Goal: Information Seeking & Learning: Understand process/instructions

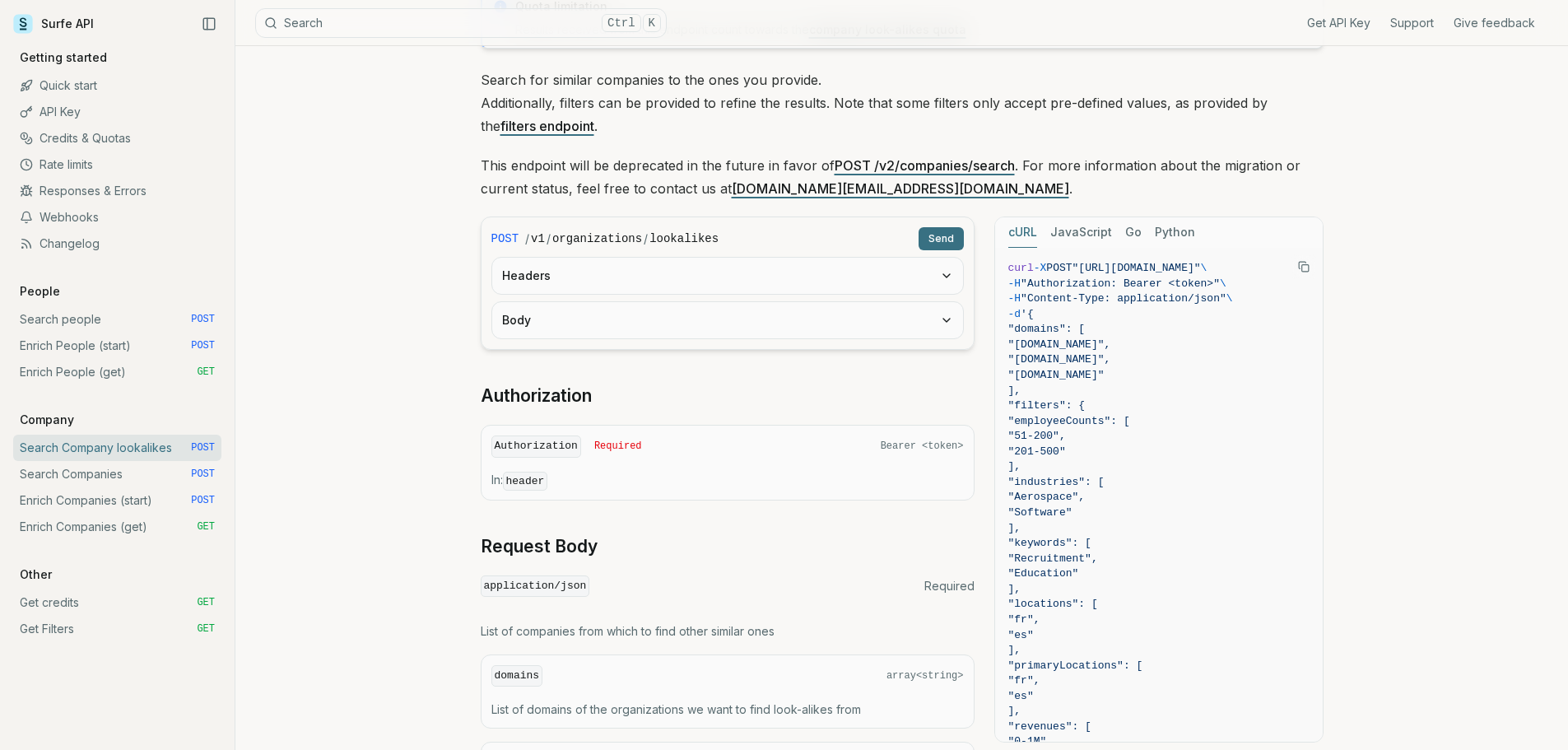
scroll to position [165, 0]
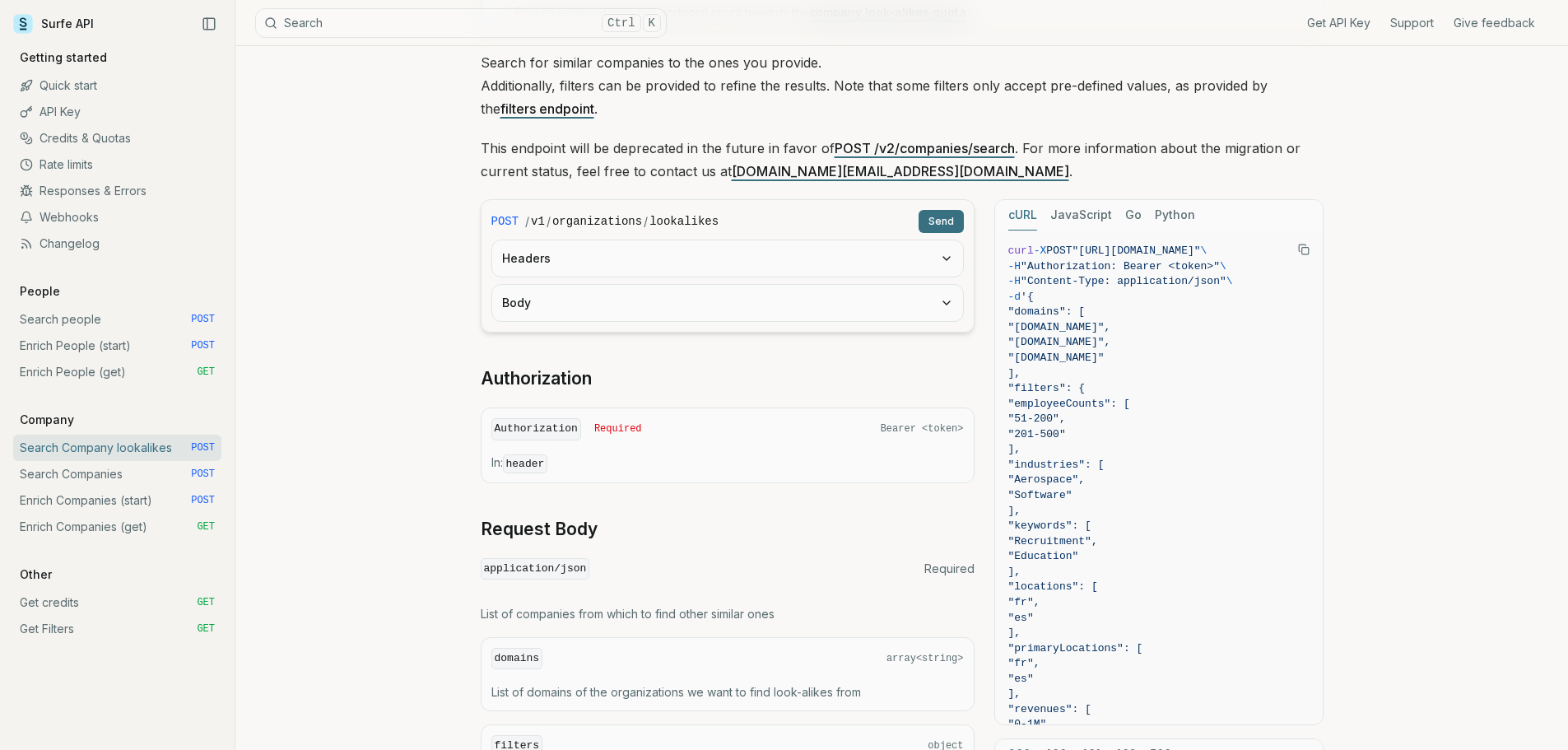
click at [144, 343] on link "Enrich People (start) POST" at bounding box center [117, 345] width 208 height 27
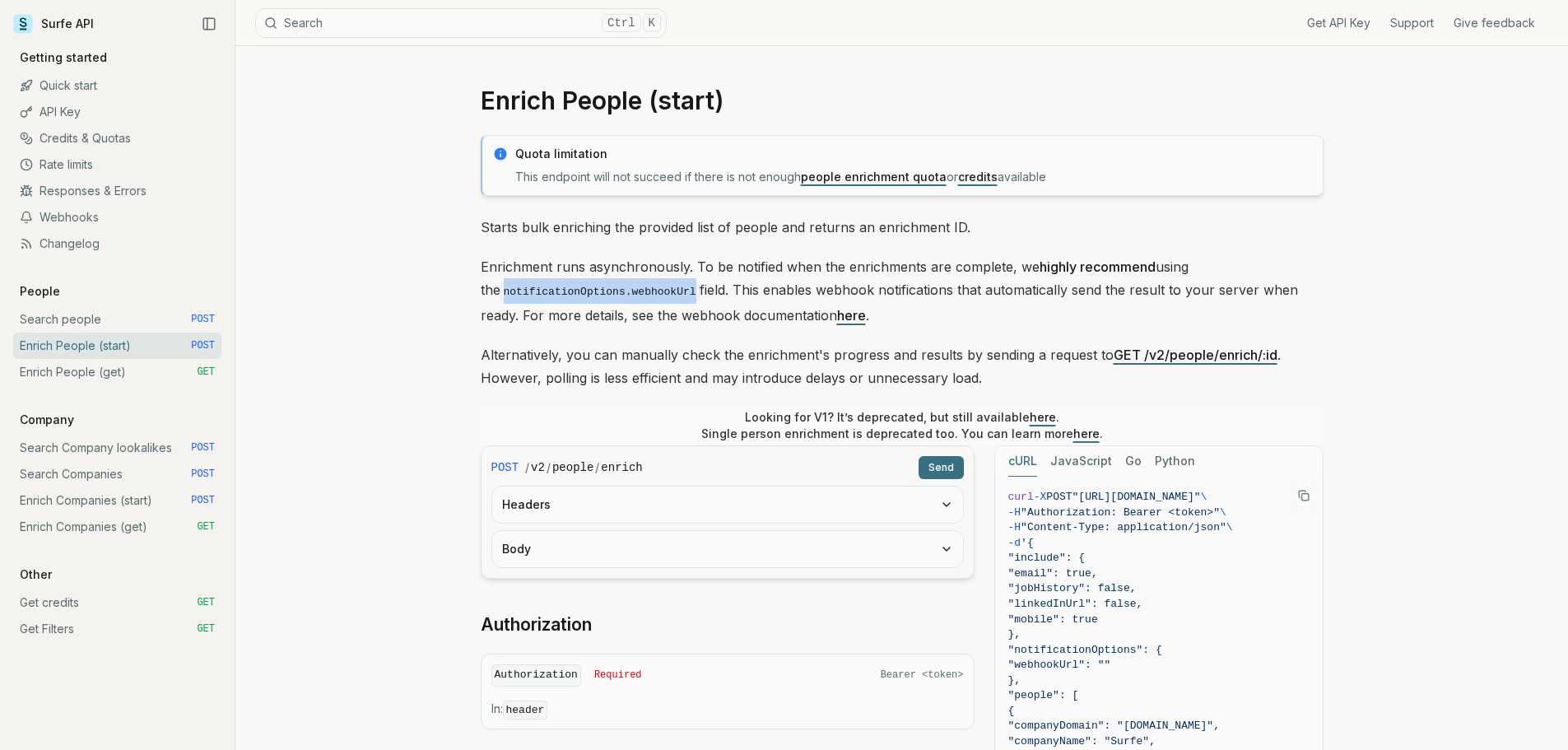
drag, startPoint x: 660, startPoint y: 290, endPoint x: 485, endPoint y: 288, distance: 175.0
click at [500, 288] on code "notificationOptions.webhookUrl" at bounding box center [599, 292] width 199 height 19
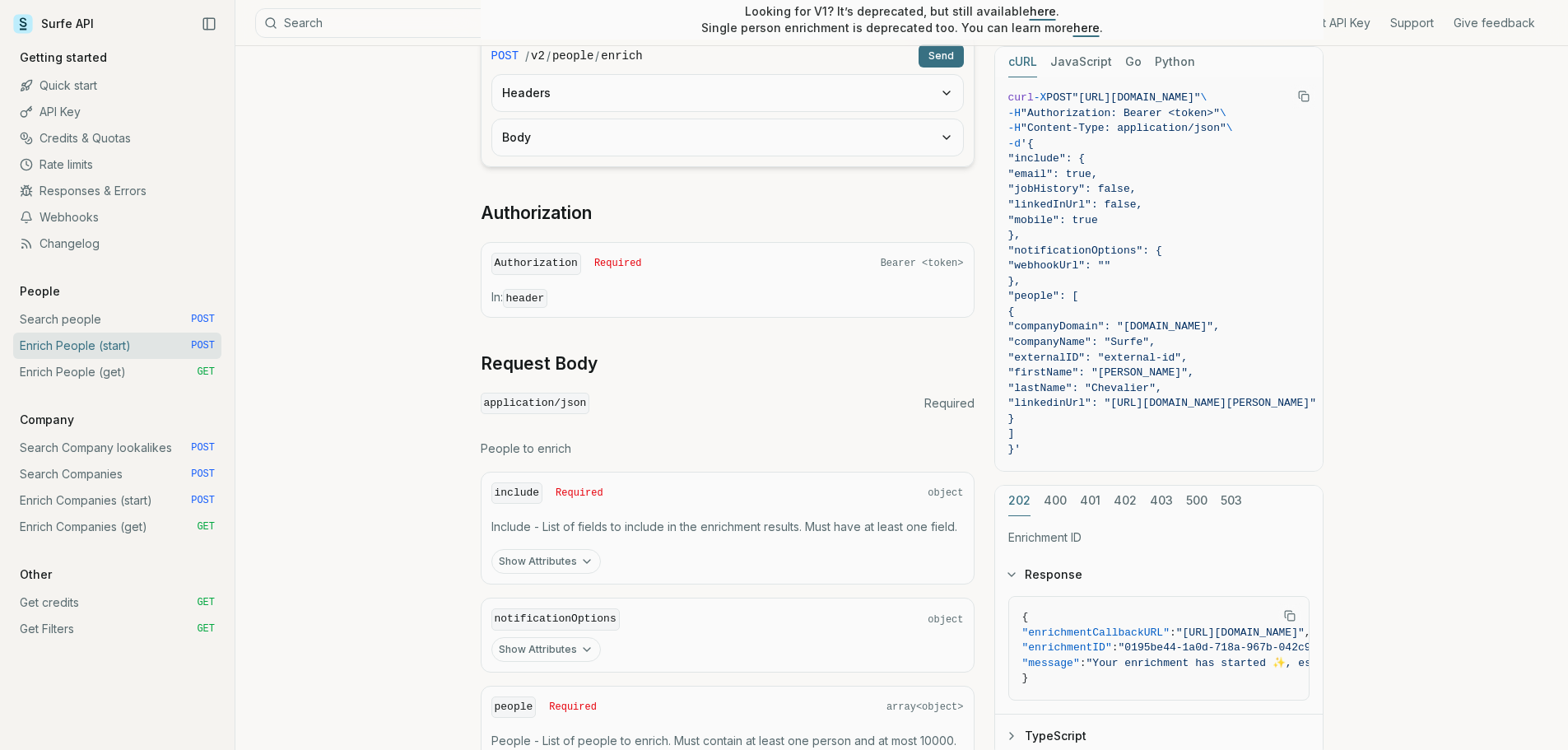
scroll to position [576, 0]
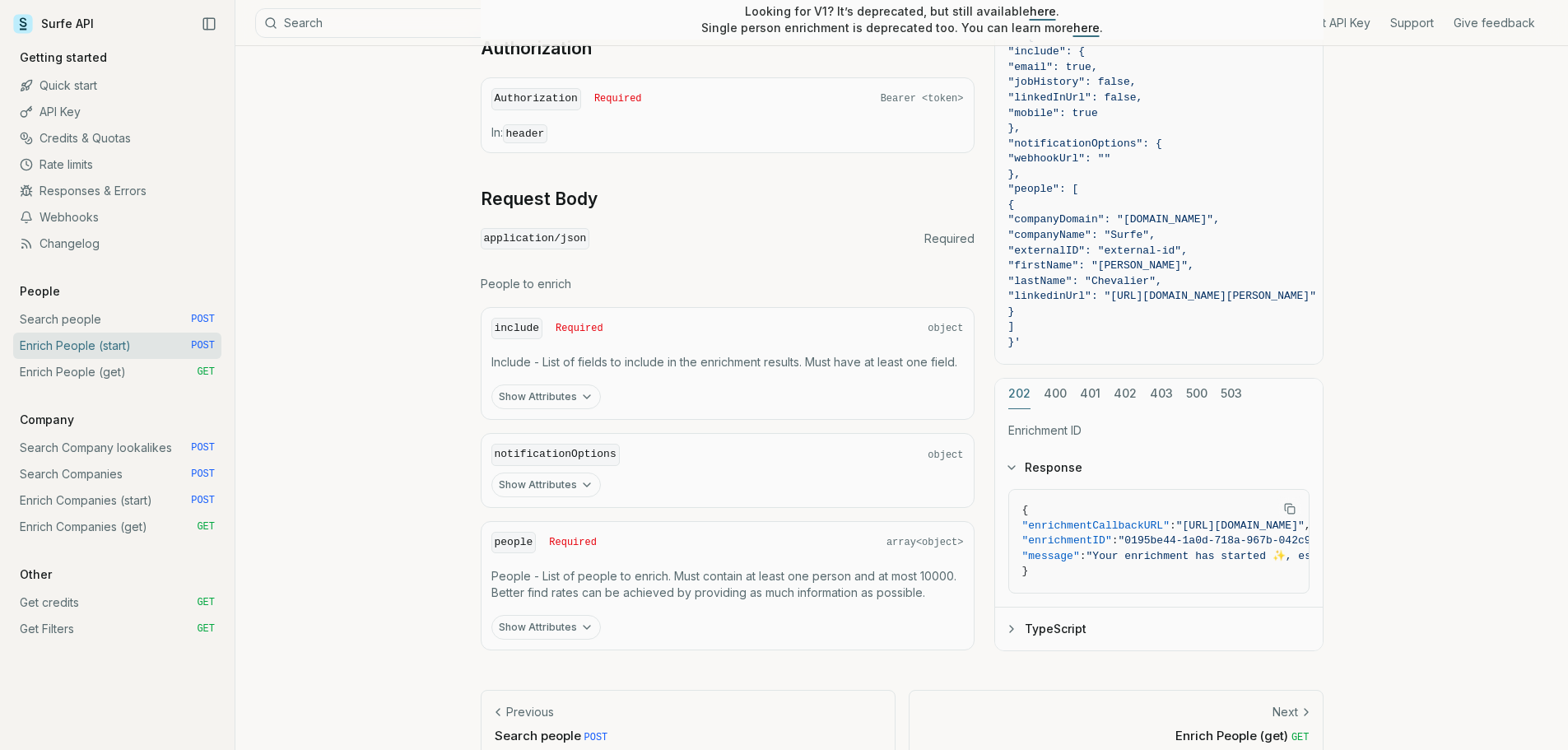
click at [581, 482] on icon "button" at bounding box center [587, 484] width 13 height 13
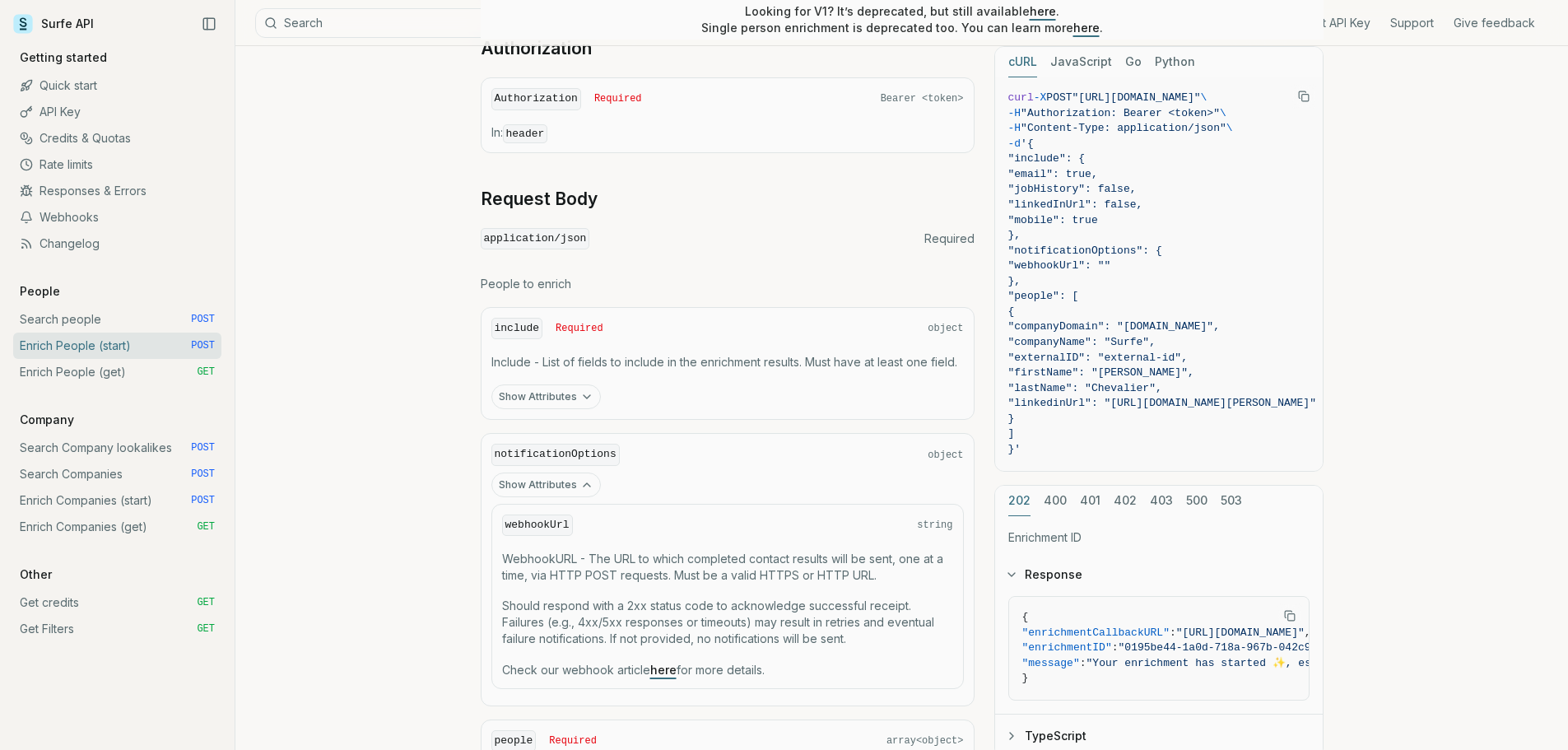
click at [590, 486] on icon "button" at bounding box center [587, 484] width 13 height 13
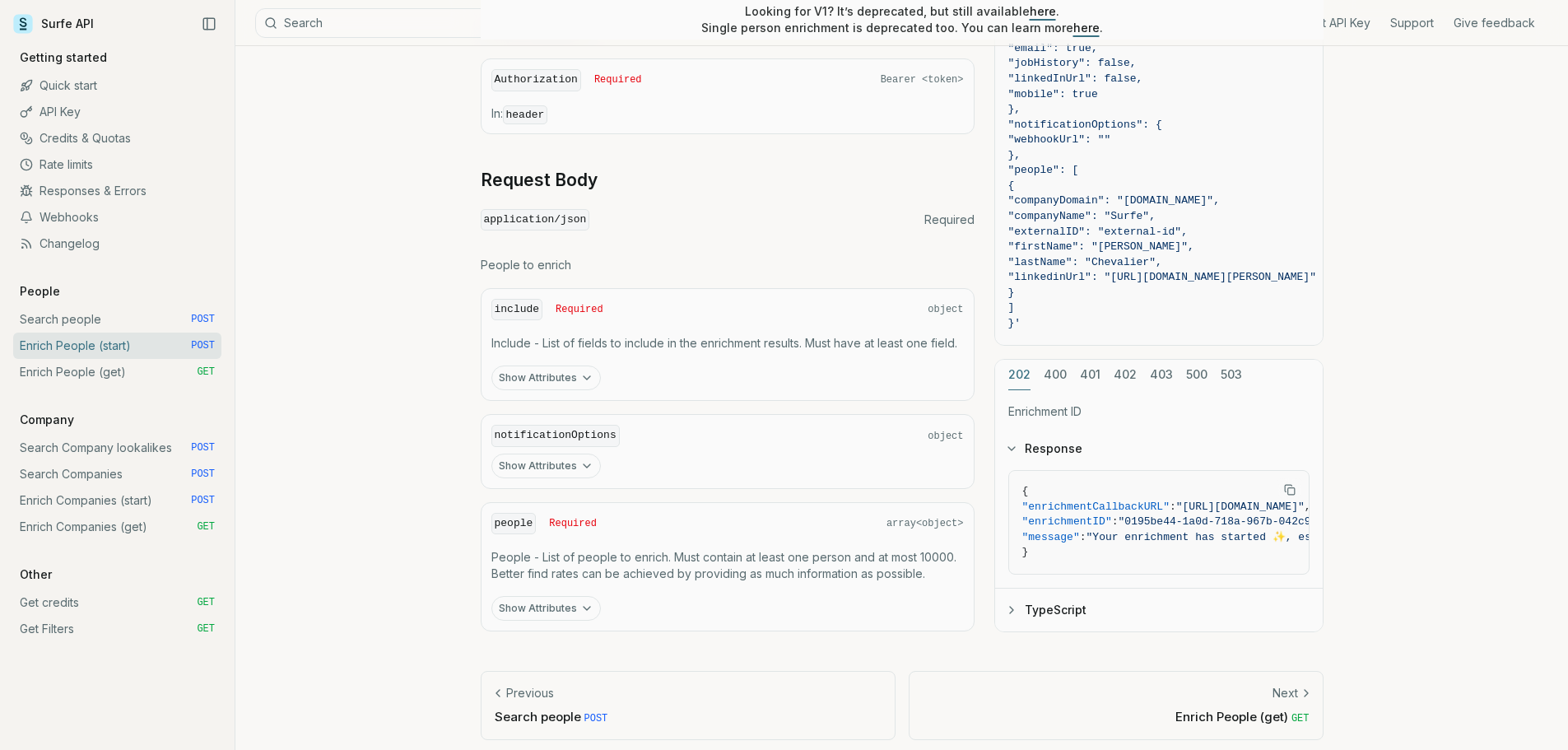
scroll to position [603, 0]
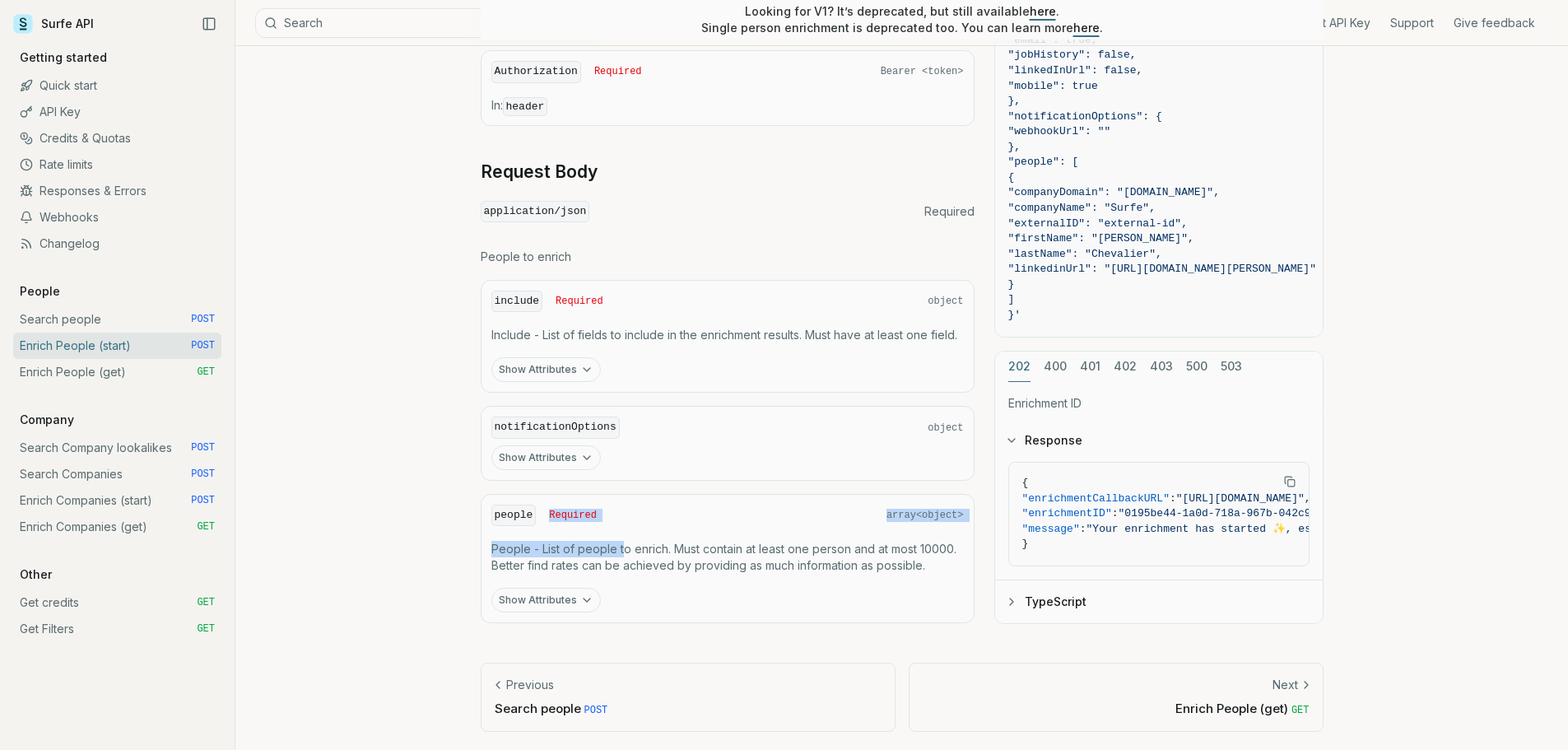
drag, startPoint x: 546, startPoint y: 516, endPoint x: 624, endPoint y: 529, distance: 79.1
click at [624, 529] on div "people Required array<object> People - List of people to enrich. Must contain a…" at bounding box center [728, 559] width 494 height 130
click at [649, 355] on div "include Required object Include - List of fields to include in the enrichment r…" at bounding box center [728, 336] width 494 height 113
click at [585, 371] on icon "button" at bounding box center [587, 369] width 13 height 13
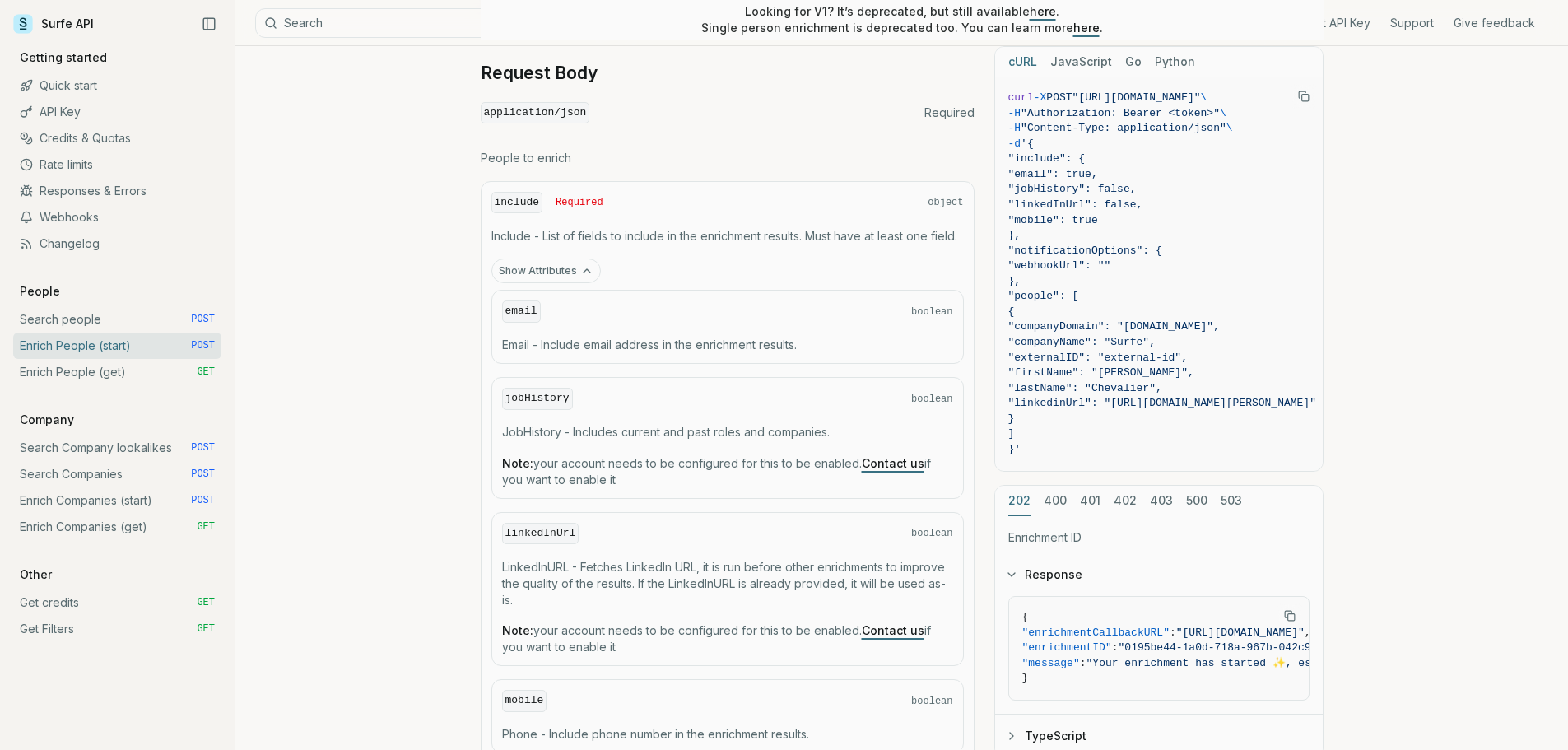
scroll to position [686, 0]
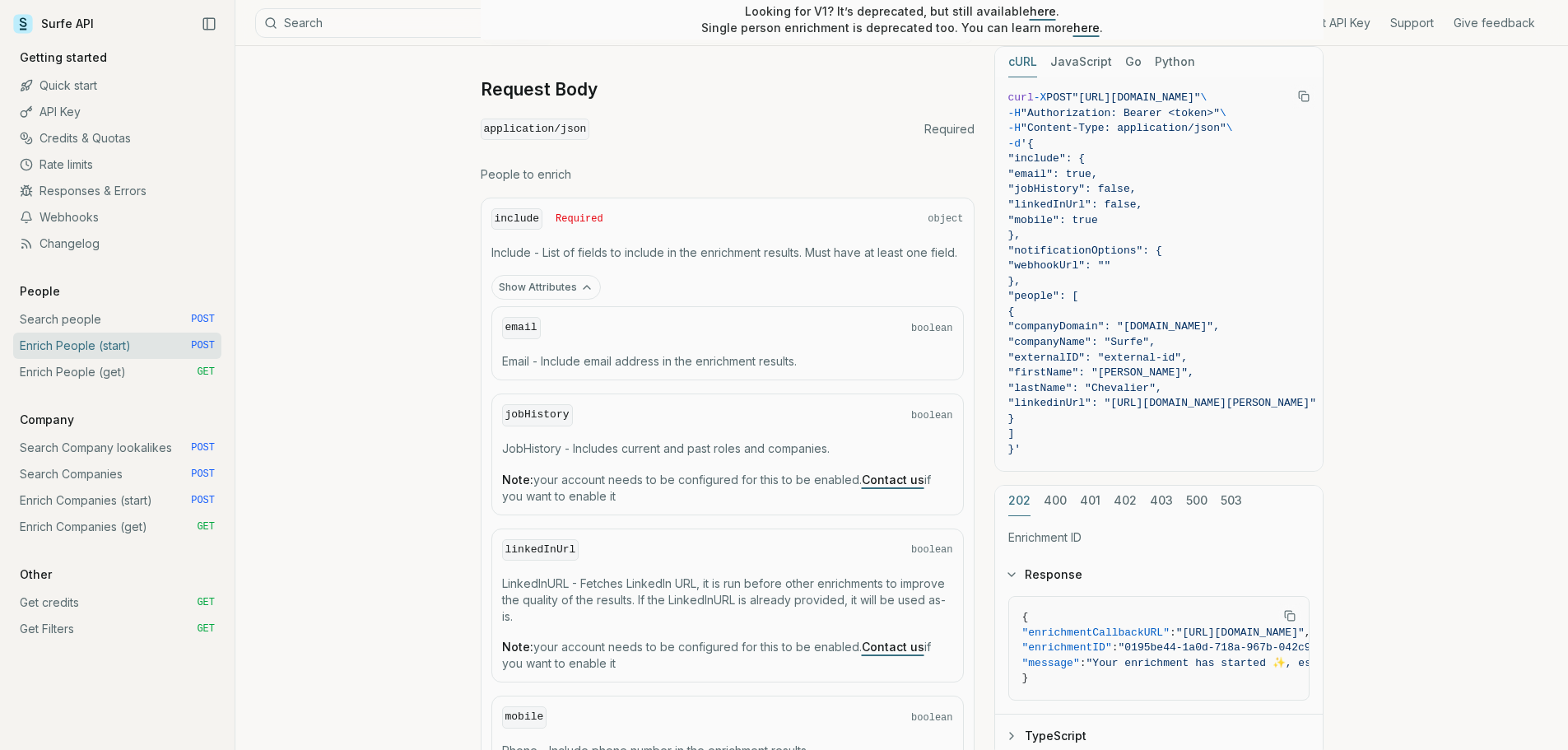
click at [586, 287] on icon "button" at bounding box center [587, 287] width 13 height 13
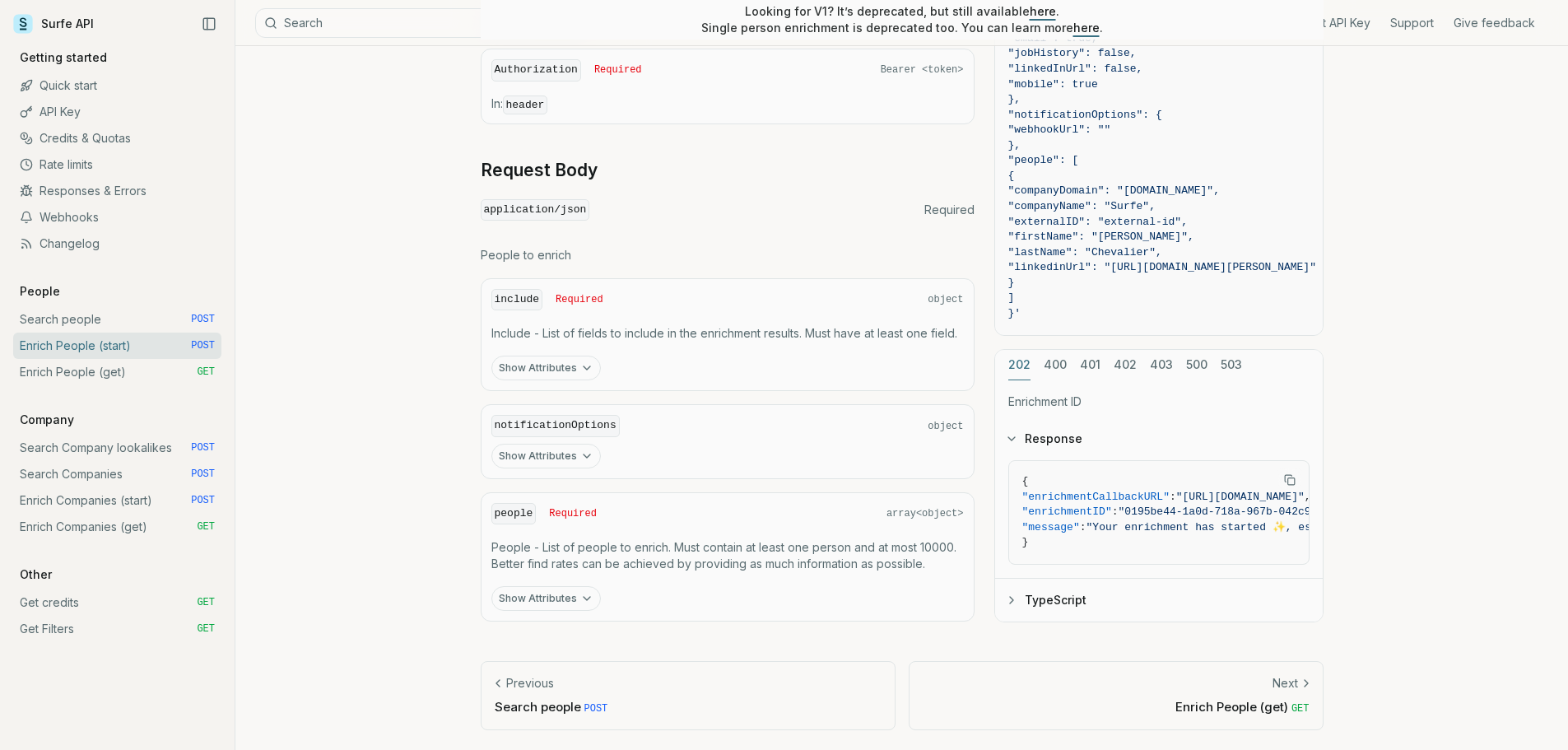
scroll to position [603, 0]
click at [576, 598] on button "Show Attributes" at bounding box center [546, 599] width 109 height 25
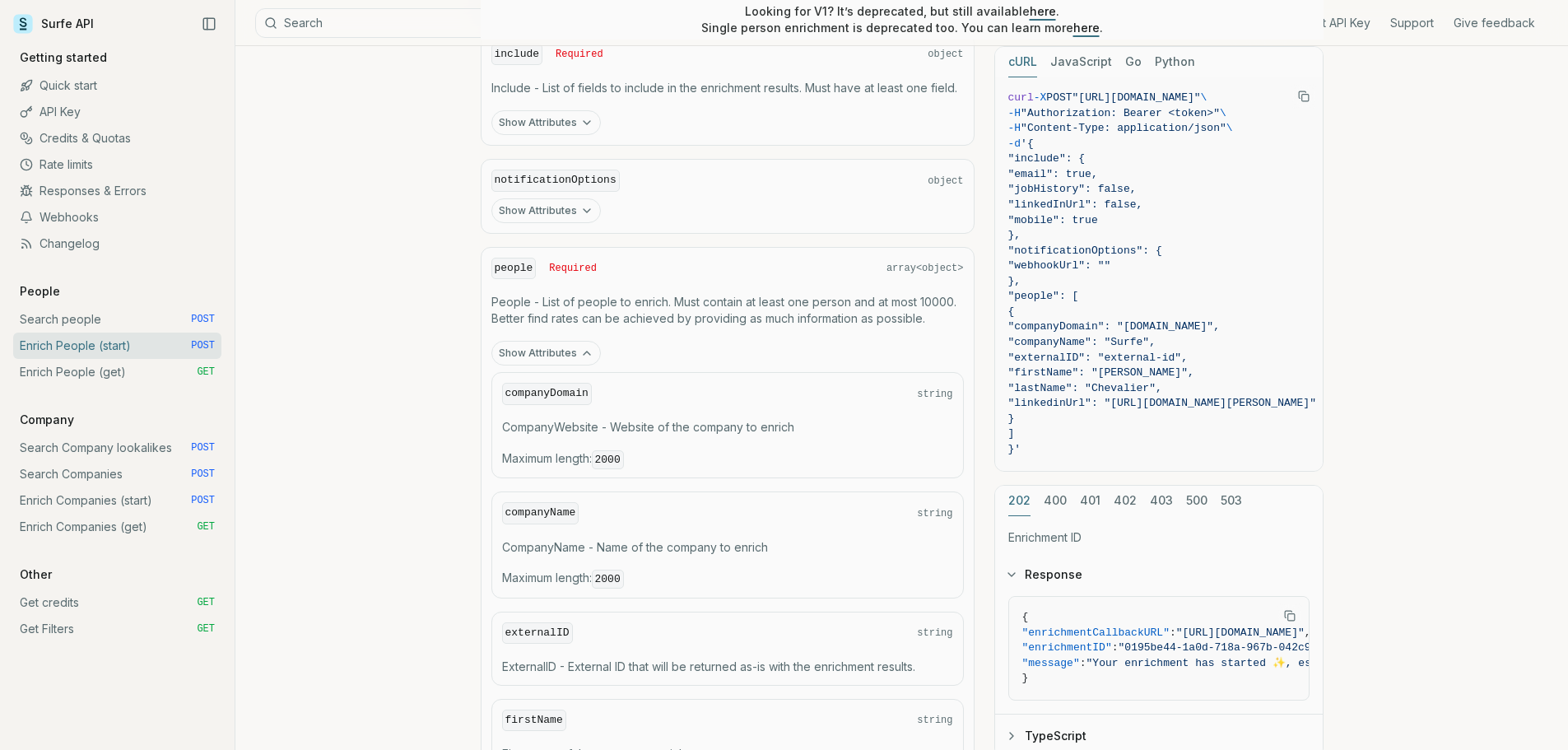
scroll to position [933, 0]
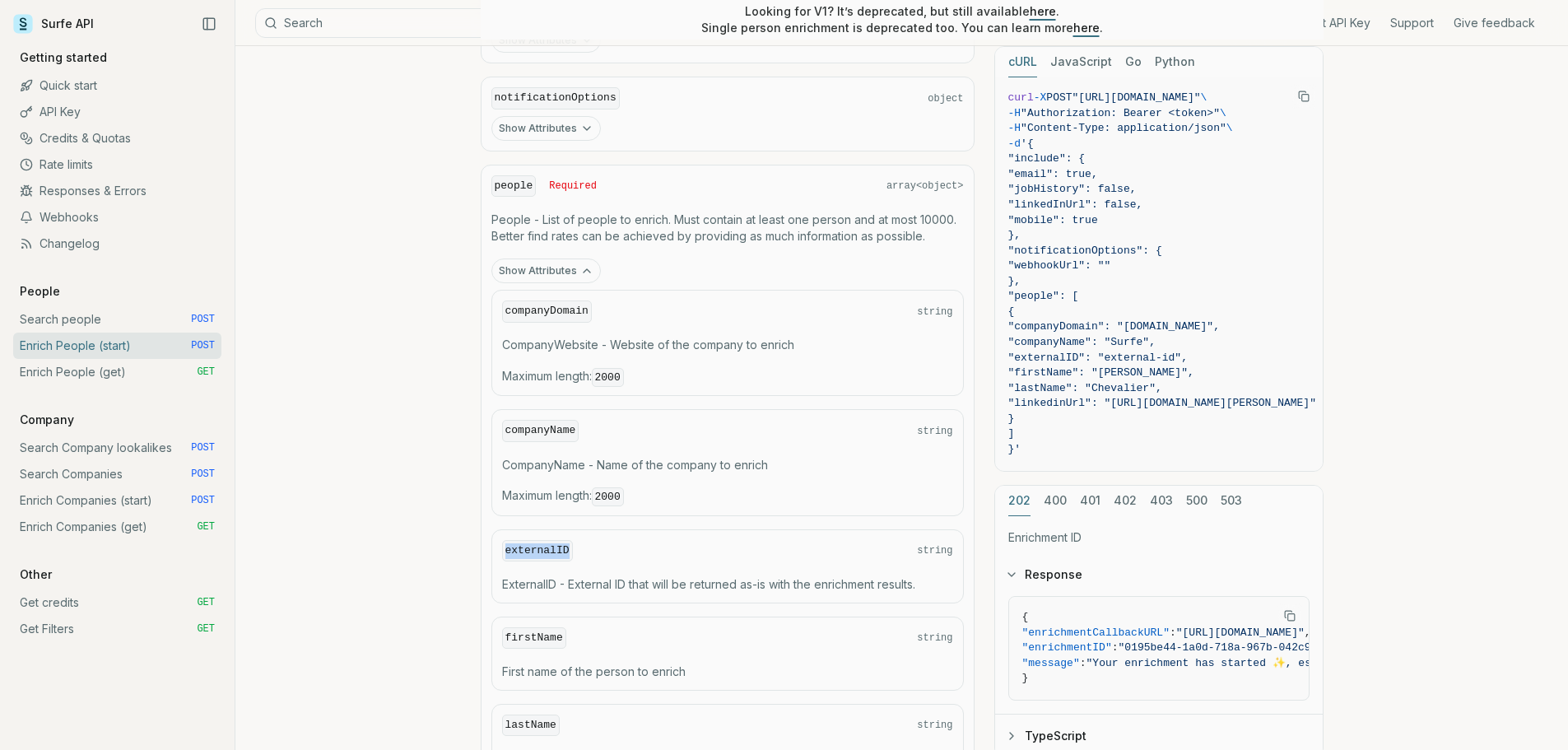
drag, startPoint x: 564, startPoint y: 551, endPoint x: 495, endPoint y: 549, distance: 69.0
click at [495, 549] on div "externalID string ExternalID - External ID that will be returned as-is with the…" at bounding box center [727, 565] width 472 height 74
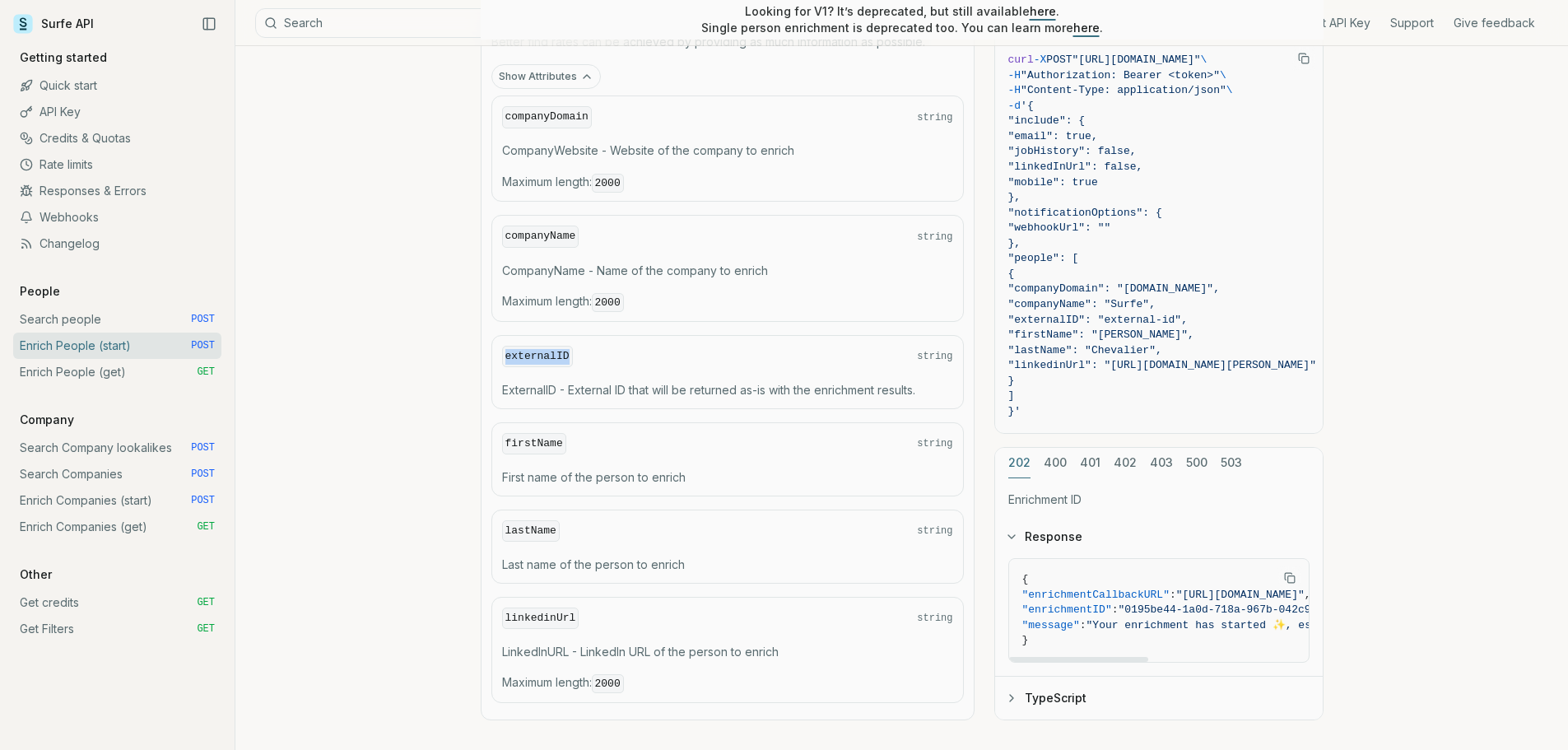
scroll to position [1056, 0]
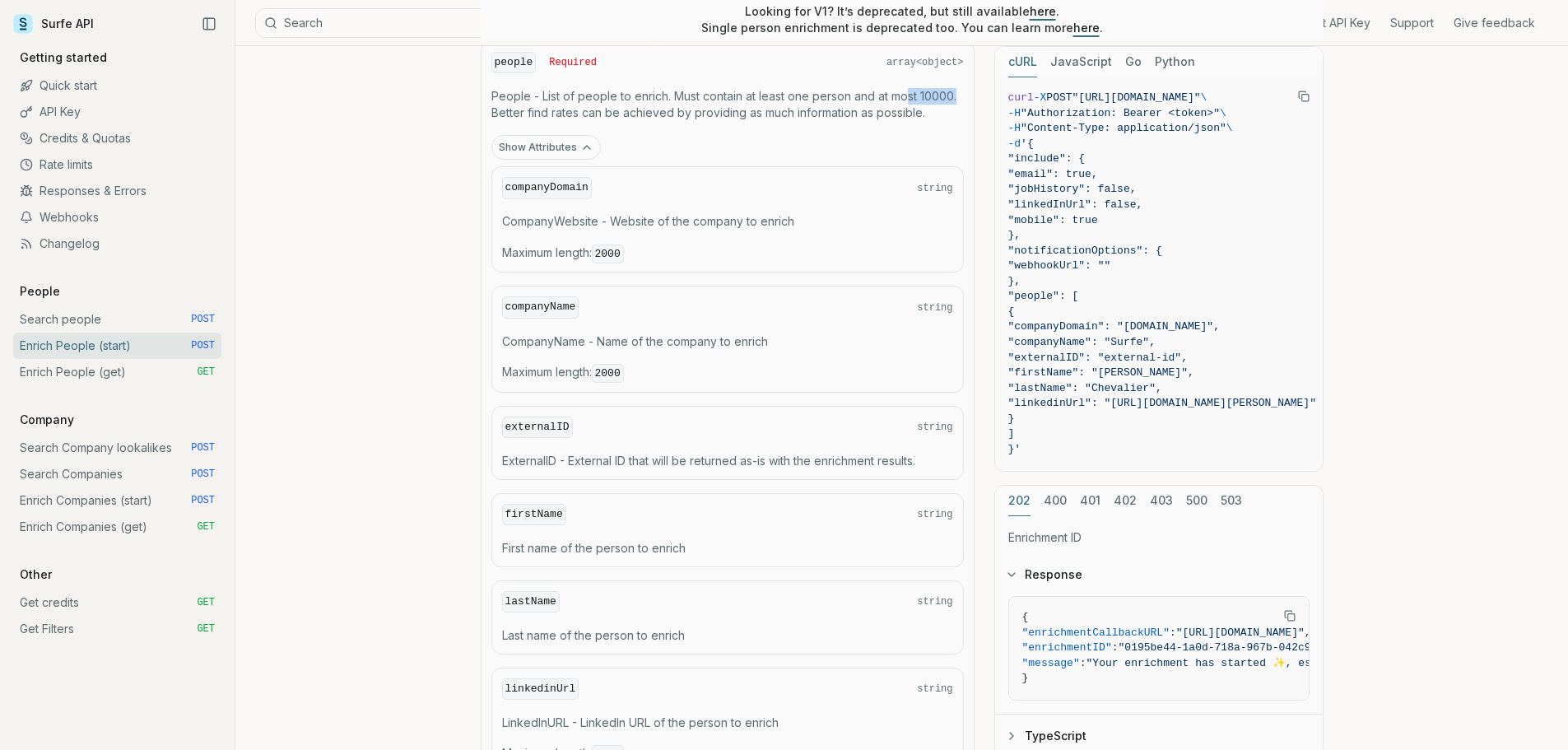
drag, startPoint x: 963, startPoint y: 98, endPoint x: 910, endPoint y: 89, distance: 53.8
click at [906, 92] on p "People - List of people to enrich. Must contain at least one person and at most…" at bounding box center [727, 104] width 472 height 33
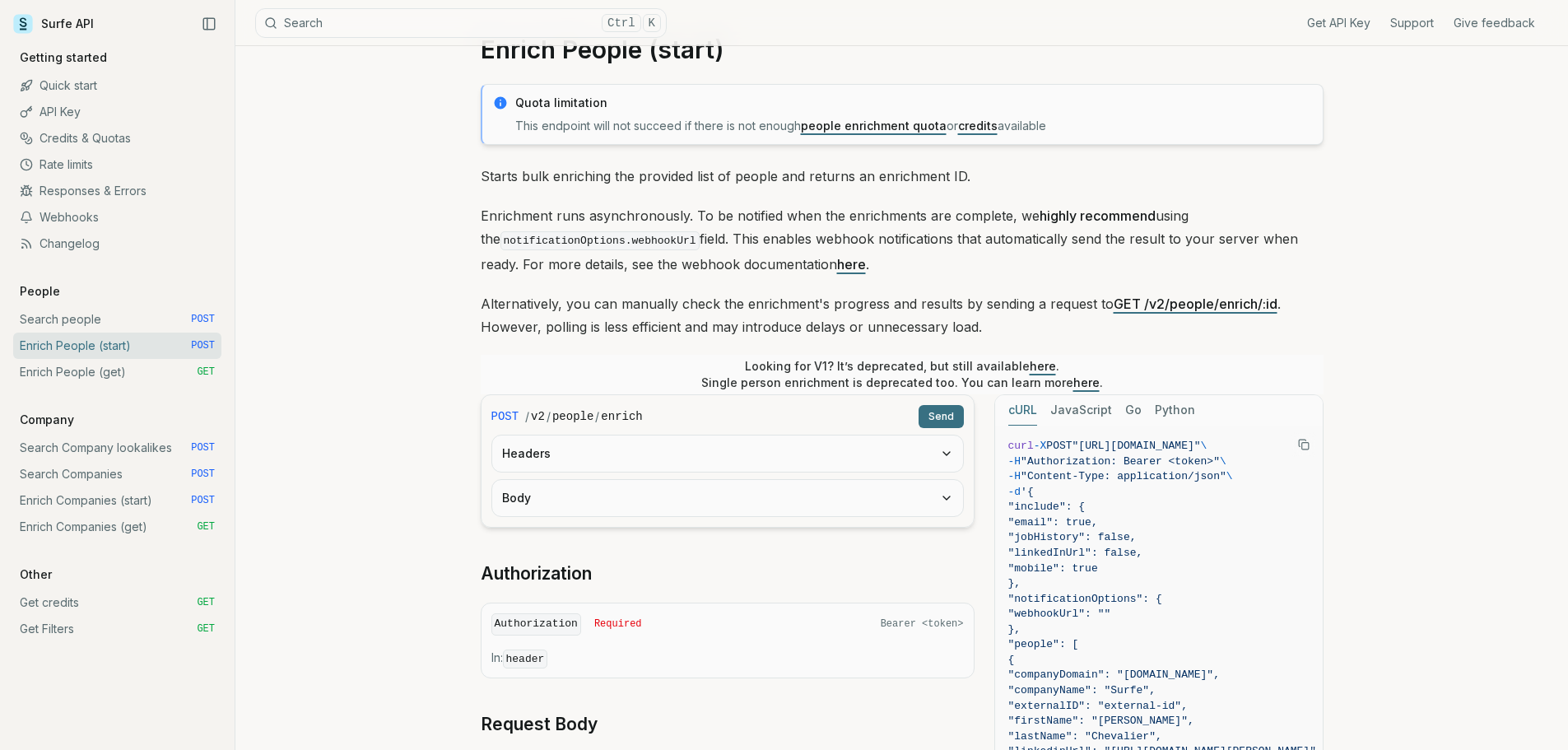
scroll to position [0, 0]
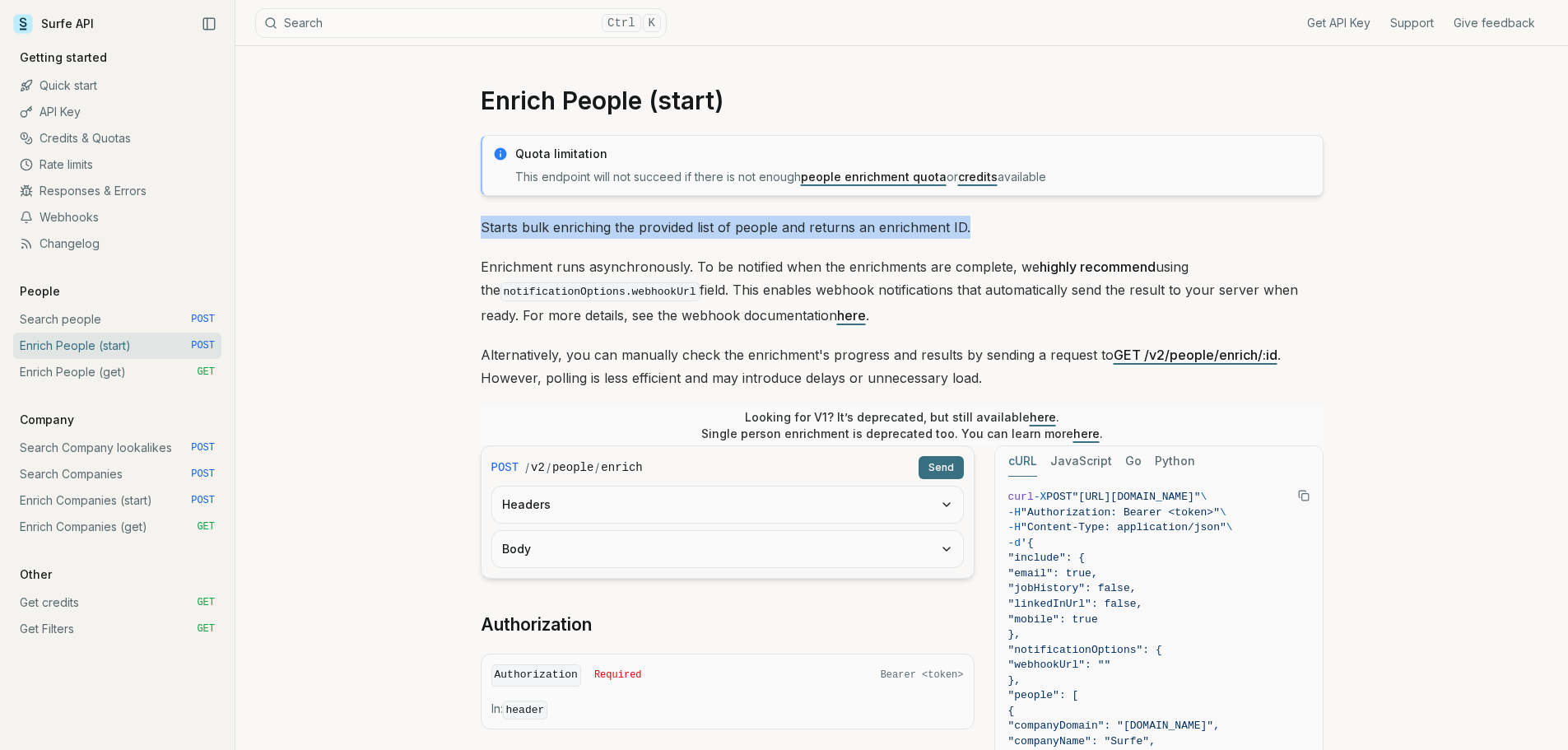
drag, startPoint x: 972, startPoint y: 224, endPoint x: 495, endPoint y: 239, distance: 477.2
click at [481, 222] on p "Starts bulk enriching the provided list of people and returns an enrichment ID." at bounding box center [903, 226] width 844 height 23
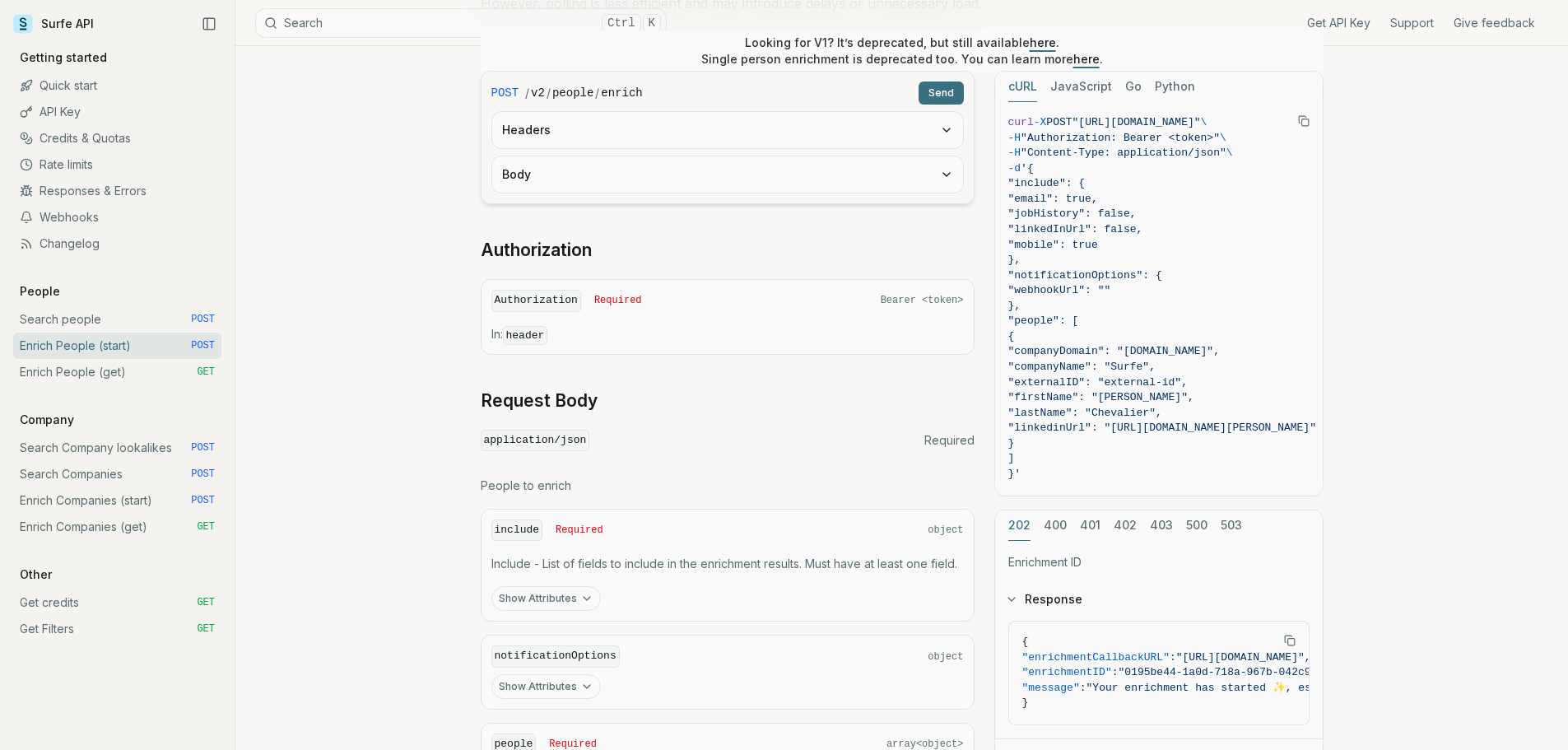
scroll to position [412, 0]
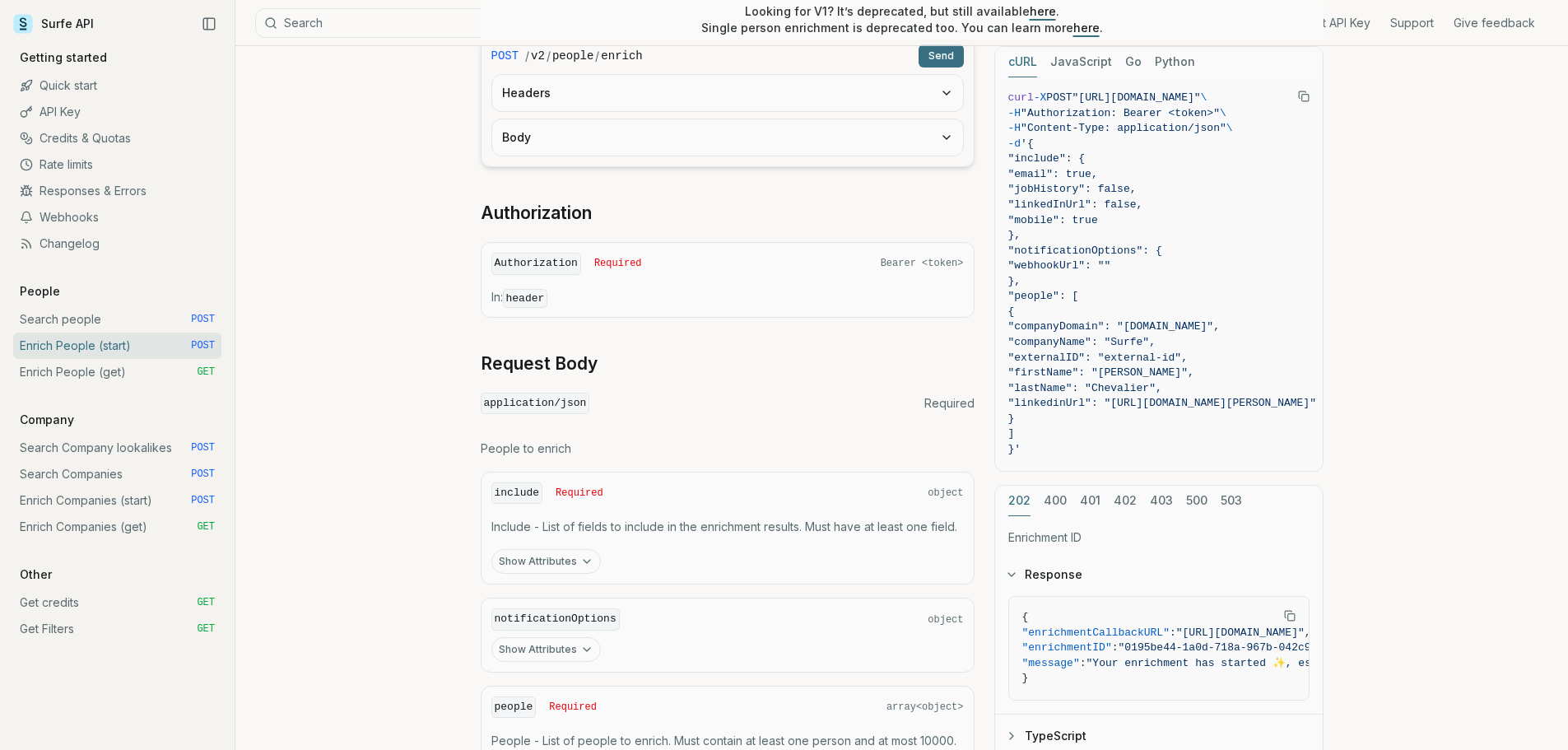
click at [128, 378] on link "Enrich People (get) GET" at bounding box center [117, 372] width 208 height 27
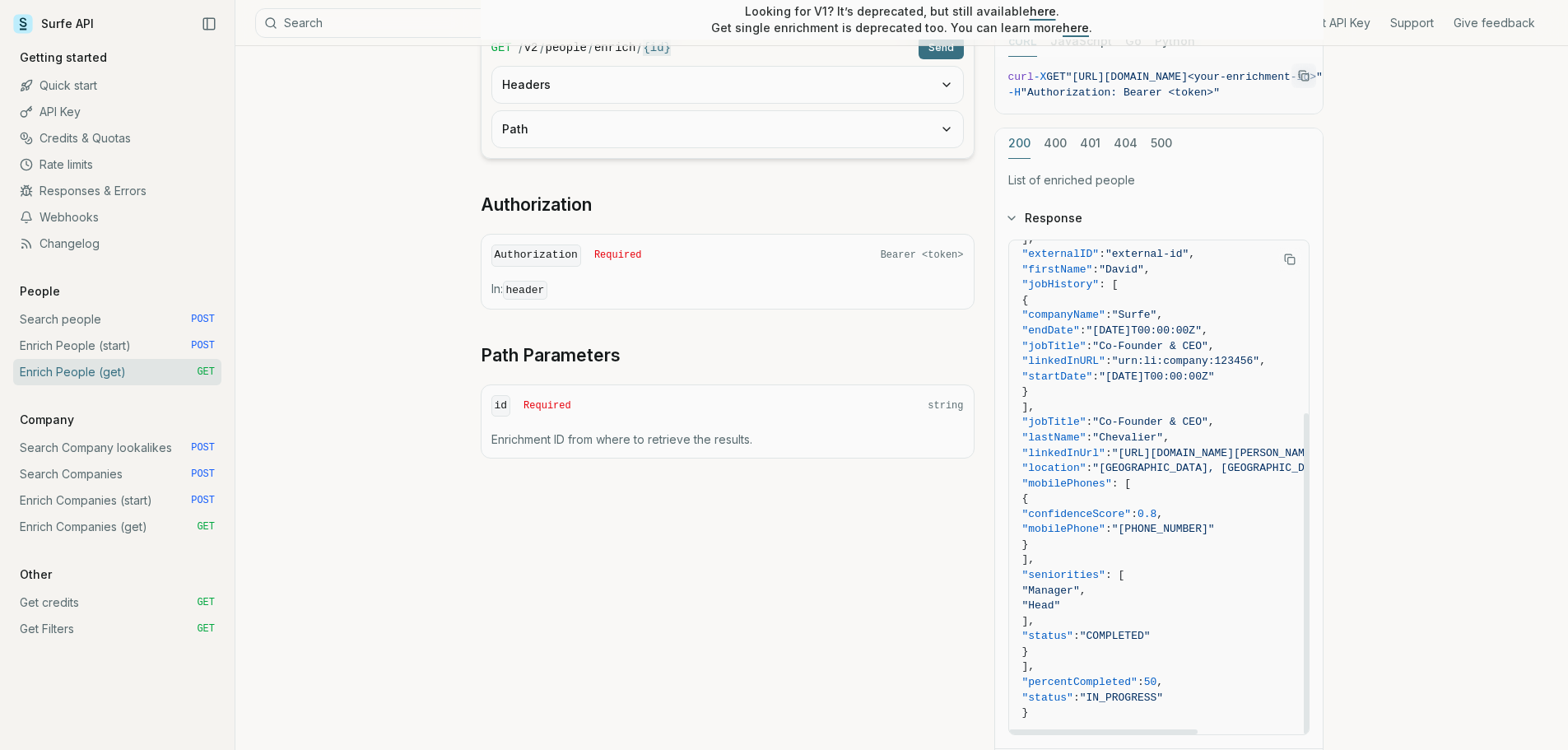
scroll to position [412, 0]
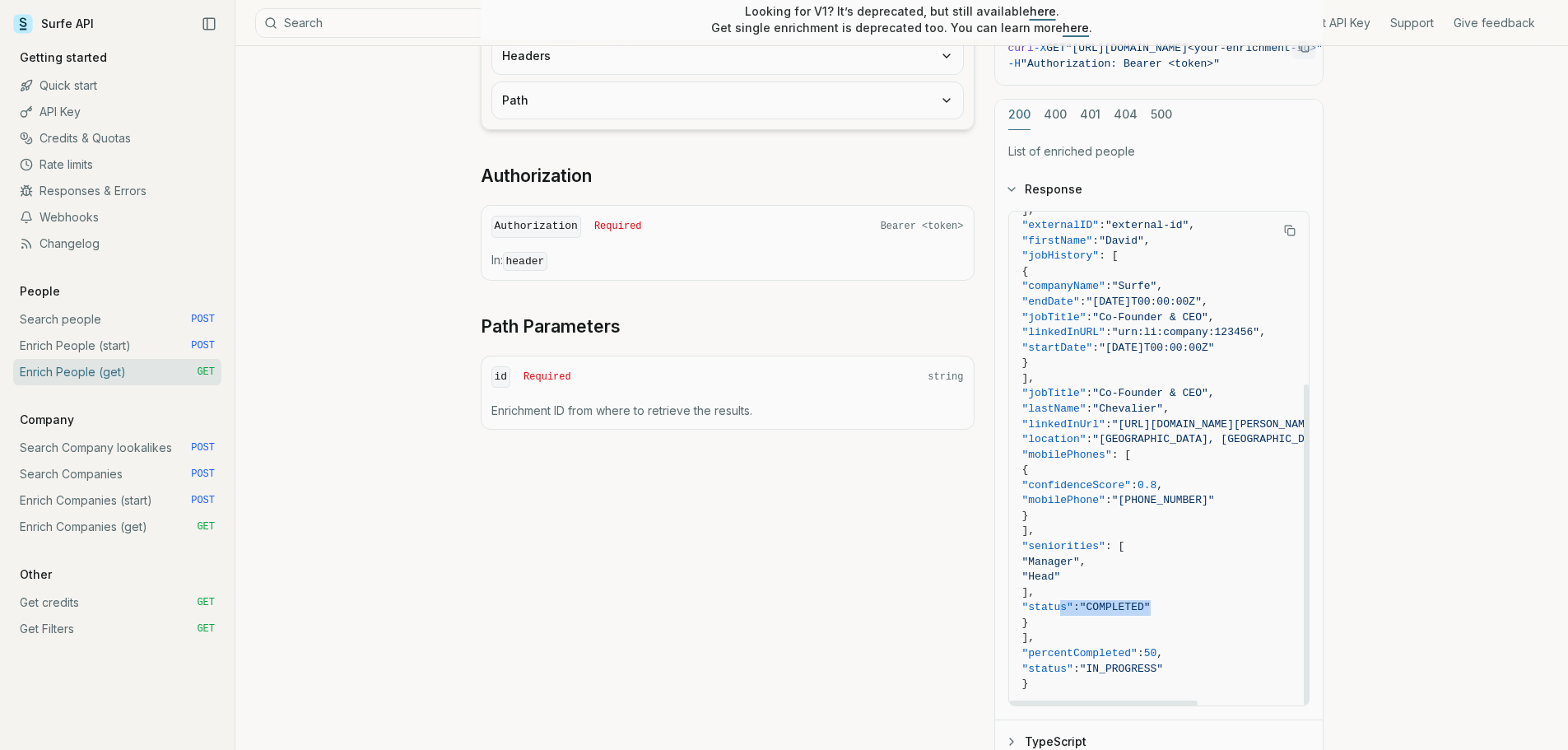
drag, startPoint x: 1181, startPoint y: 604, endPoint x: 1059, endPoint y: 609, distance: 122.1
click at [1059, 609] on span ""status" : "COMPLETED"" at bounding box center [1231, 608] width 418 height 16
drag, startPoint x: 1191, startPoint y: 669, endPoint x: 1012, endPoint y: 670, distance: 179.0
click at [1012, 670] on pre "{ "enrichmentID" : "enrichment-id" , "people" : [ { "companyDomain" : "[DOMAIN_…" at bounding box center [1231, 325] width 444 height 760
